Goal: Find specific page/section: Find specific page/section

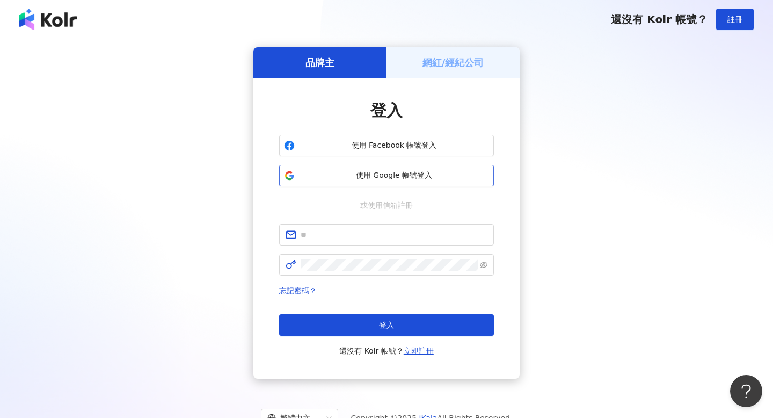
click at [407, 169] on button "使用 Google 帳號登入" at bounding box center [386, 175] width 215 height 21
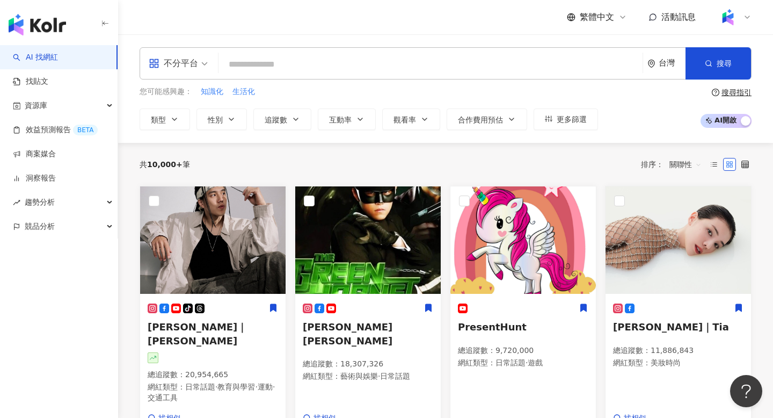
click at [299, 67] on input "search" at bounding box center [430, 64] width 415 height 20
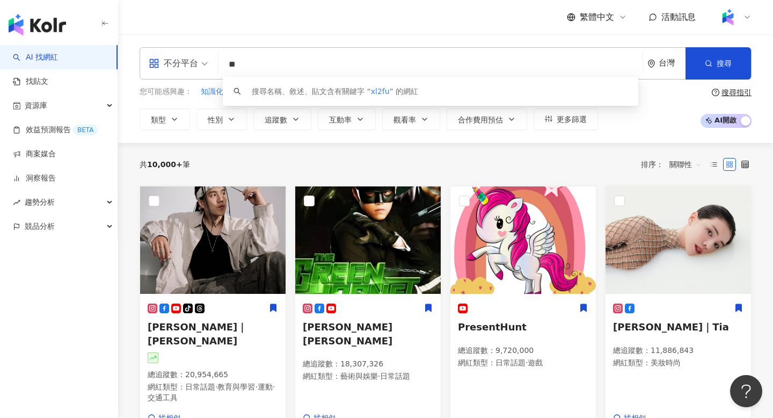
type input "*"
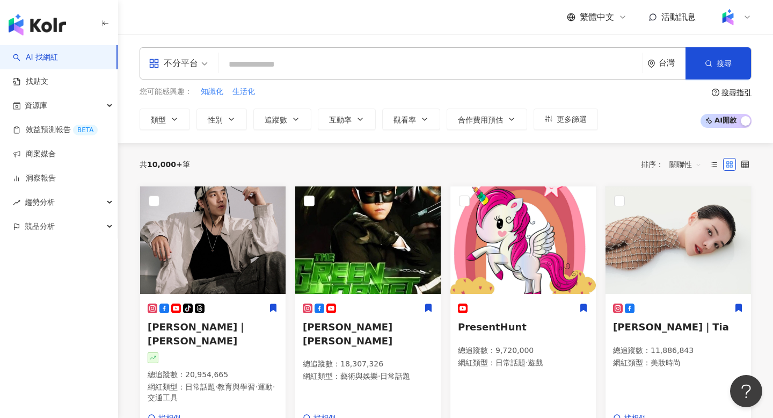
type input "*"
type input "**"
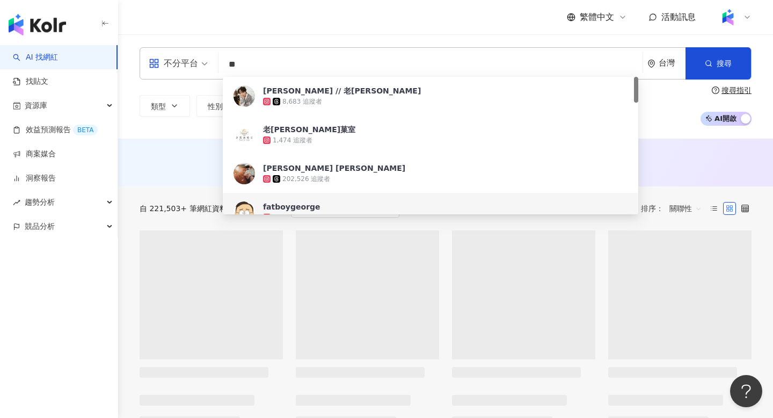
click at [166, 170] on div "AI 推薦 ： 無結果，請嘗試搜尋其他語言關鍵字或條件" at bounding box center [445, 165] width 655 height 20
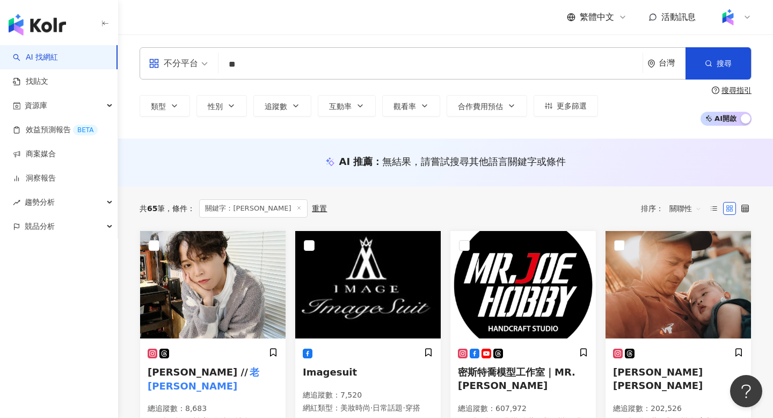
scroll to position [293, 0]
